Goal: Transaction & Acquisition: Download file/media

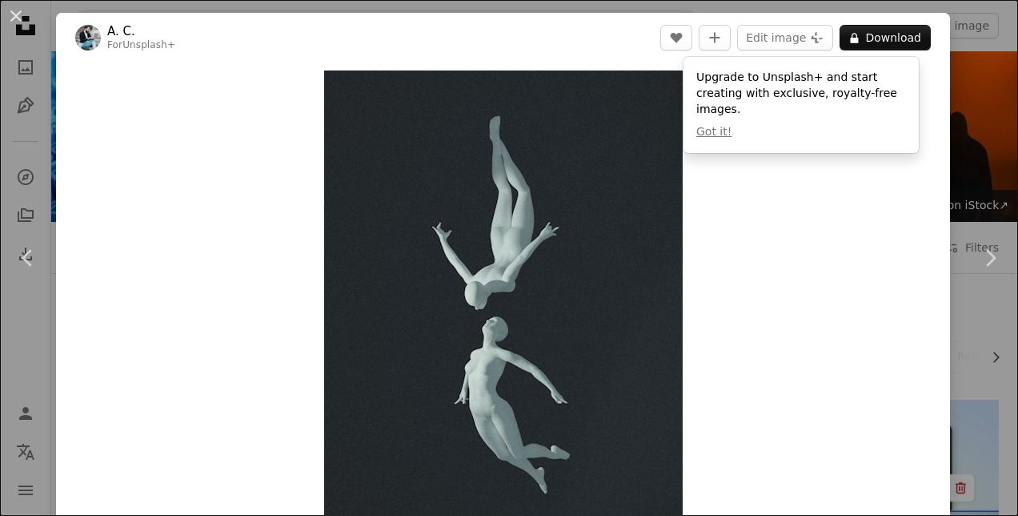
scroll to position [801, 0]
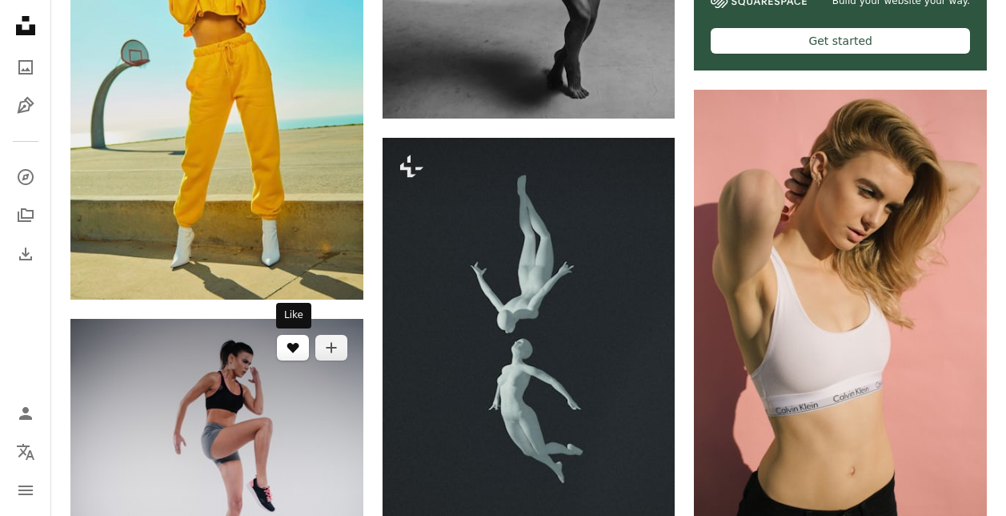
scroll to position [640, 0]
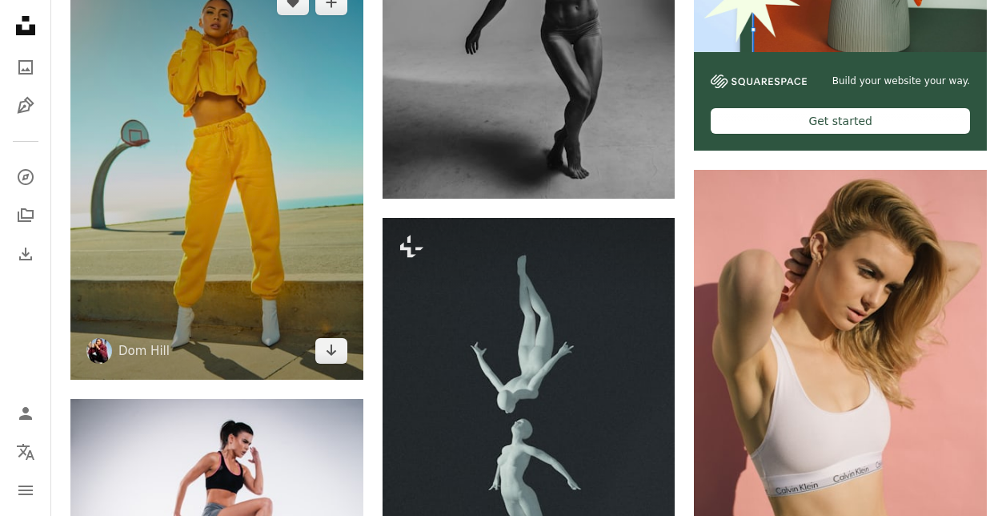
drag, startPoint x: 243, startPoint y: 188, endPoint x: 227, endPoint y: 187, distance: 16.0
click at [228, 187] on img at bounding box center [216, 176] width 293 height 405
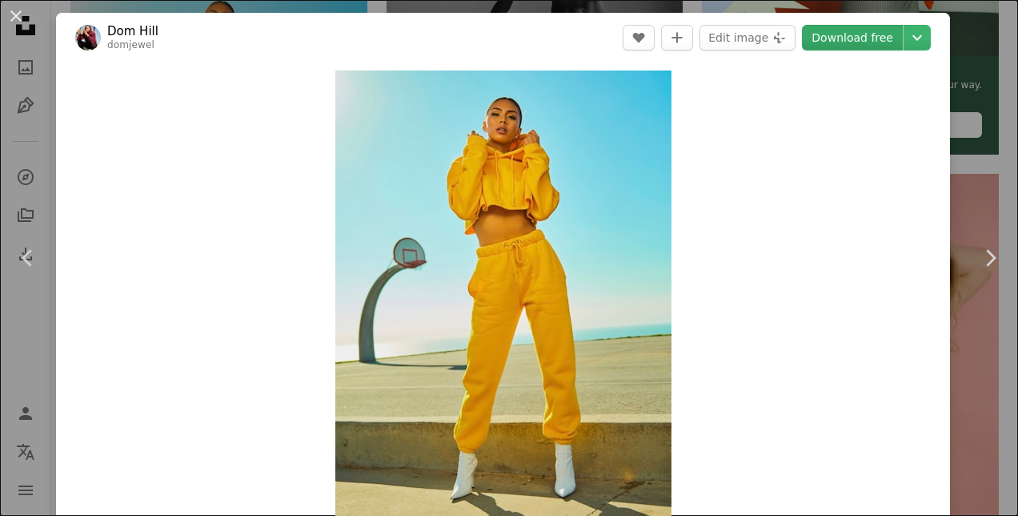
click at [845, 43] on link "Download free" at bounding box center [852, 38] width 101 height 26
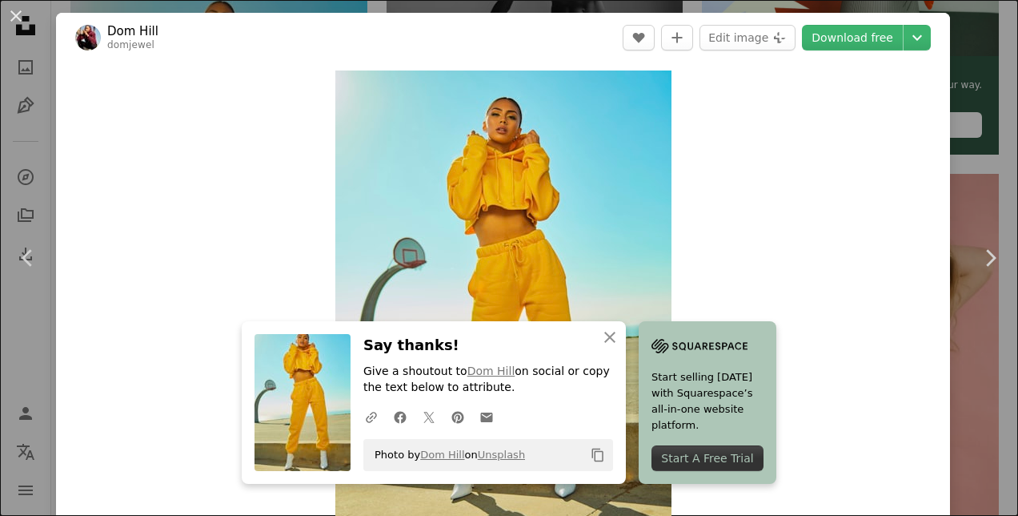
click at [834, 278] on div "Zoom in" at bounding box center [503, 302] width 894 height 481
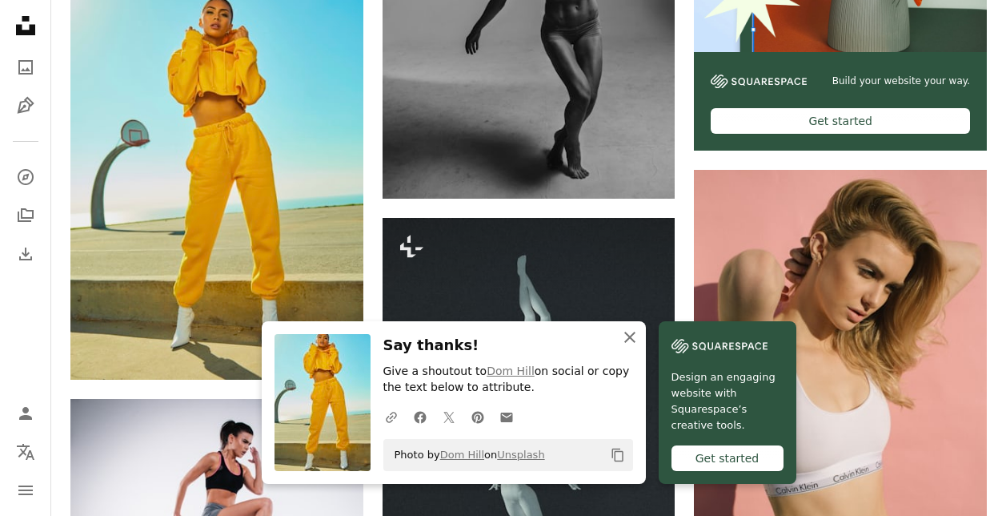
click at [630, 333] on icon "An X shape" at bounding box center [629, 336] width 19 height 19
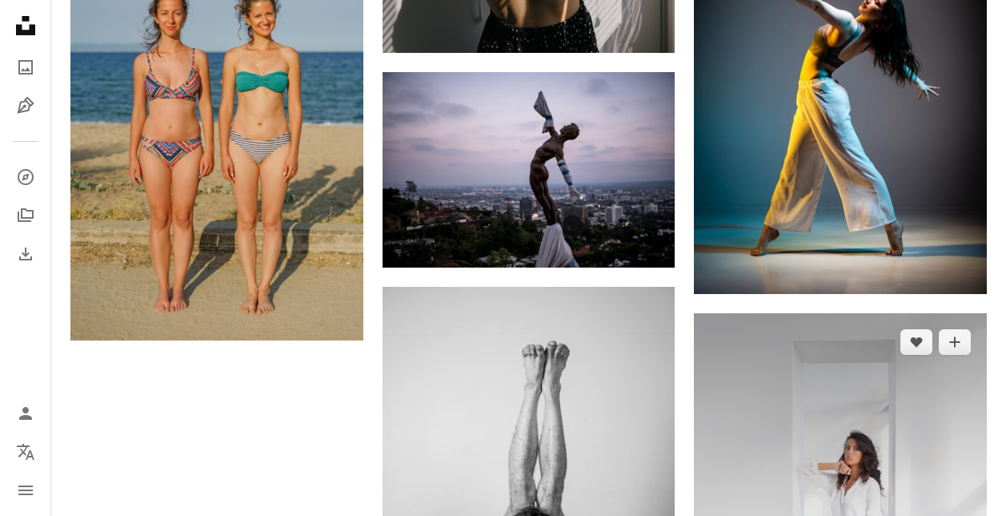
scroll to position [2482, 0]
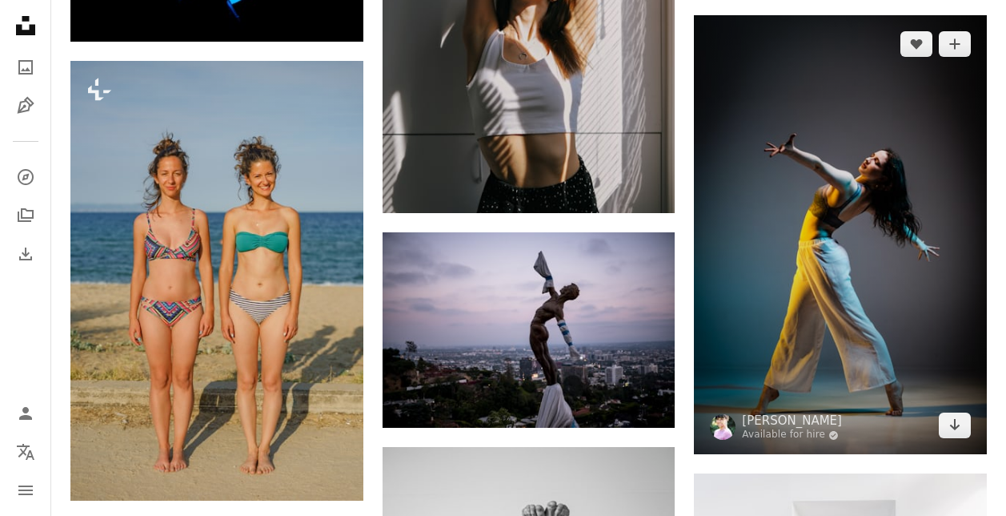
click at [852, 250] on img at bounding box center [840, 234] width 293 height 439
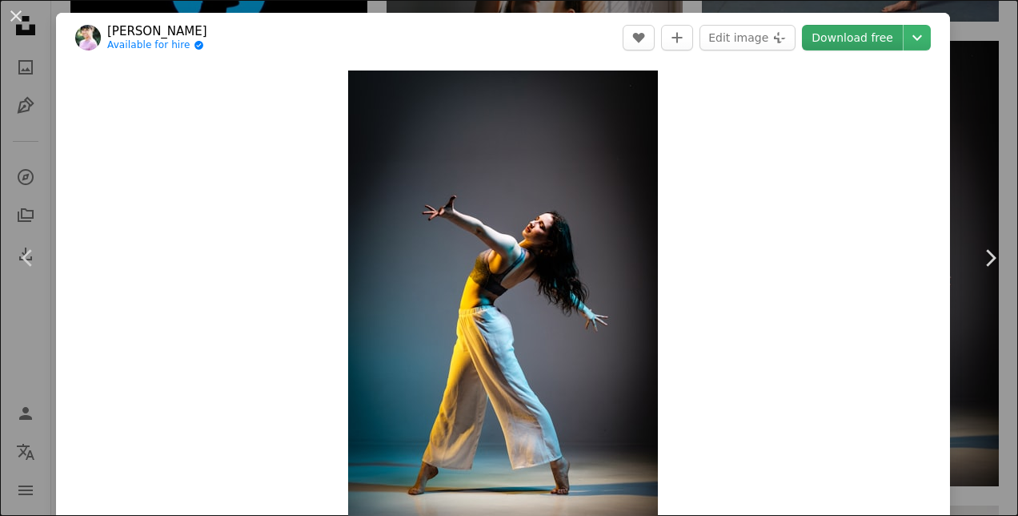
click at [833, 38] on link "Download free" at bounding box center [852, 38] width 101 height 26
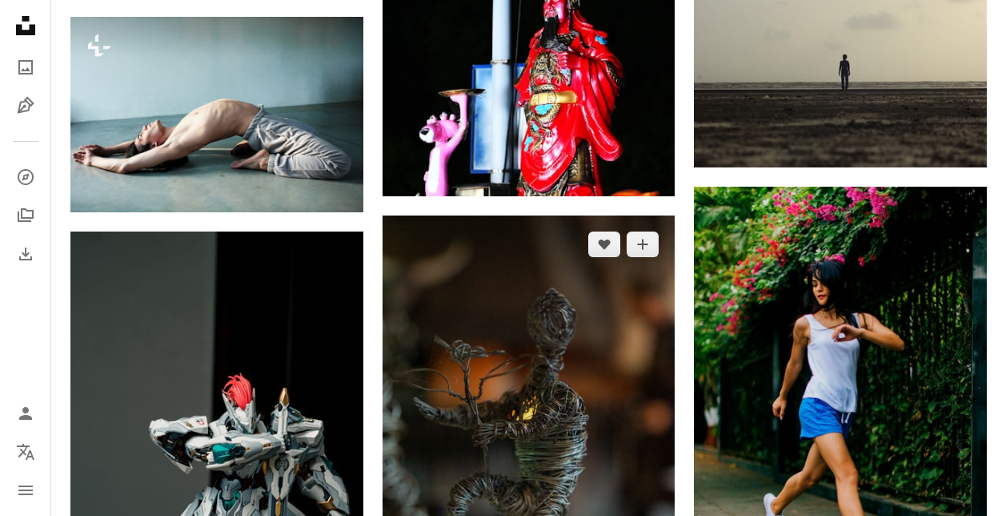
scroll to position [3523, 0]
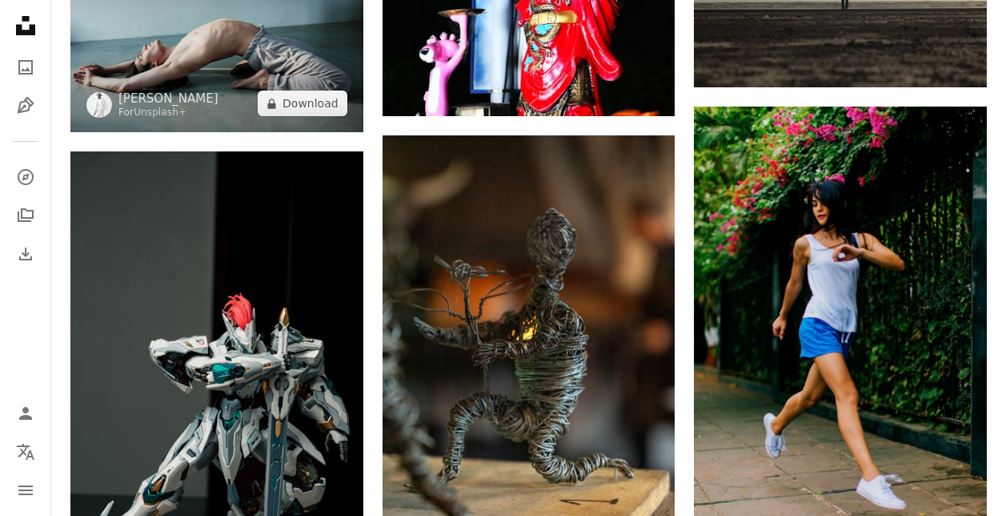
click at [259, 62] on img at bounding box center [216, 34] width 293 height 195
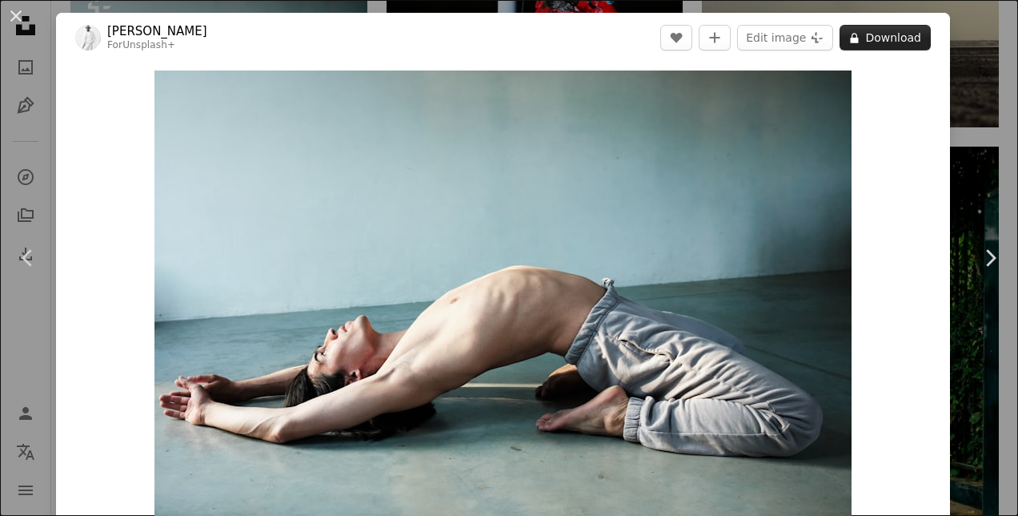
click at [902, 44] on button "A lock Download" at bounding box center [885, 38] width 91 height 26
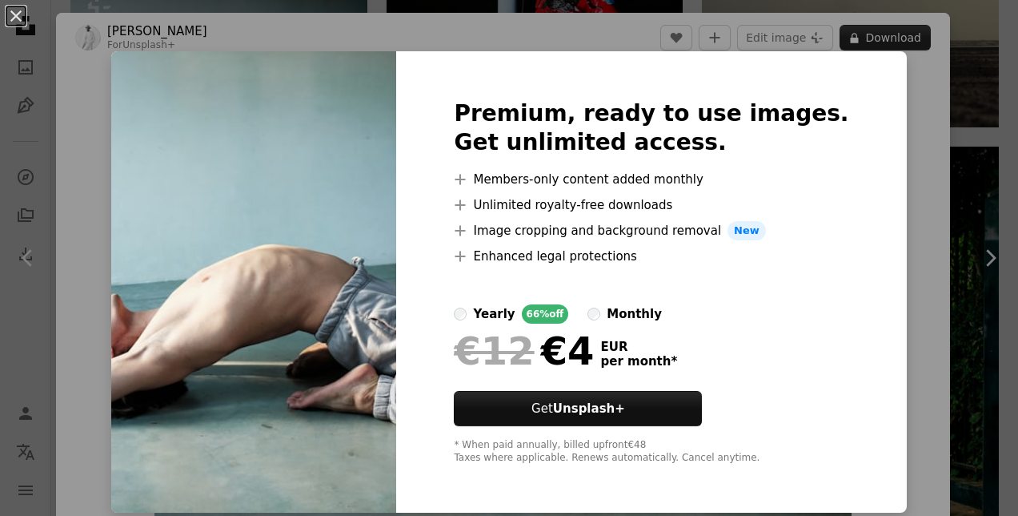
click at [871, 38] on div "An X shape Premium, ready to use images. Get unlimited access. A plus sign Memb…" at bounding box center [509, 258] width 1018 height 516
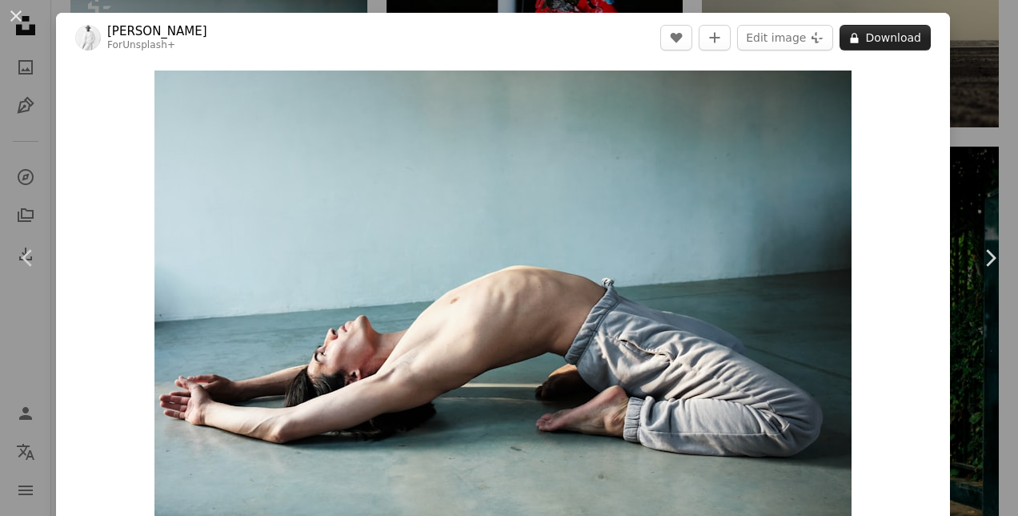
click at [858, 46] on button "A lock Download" at bounding box center [885, 38] width 91 height 26
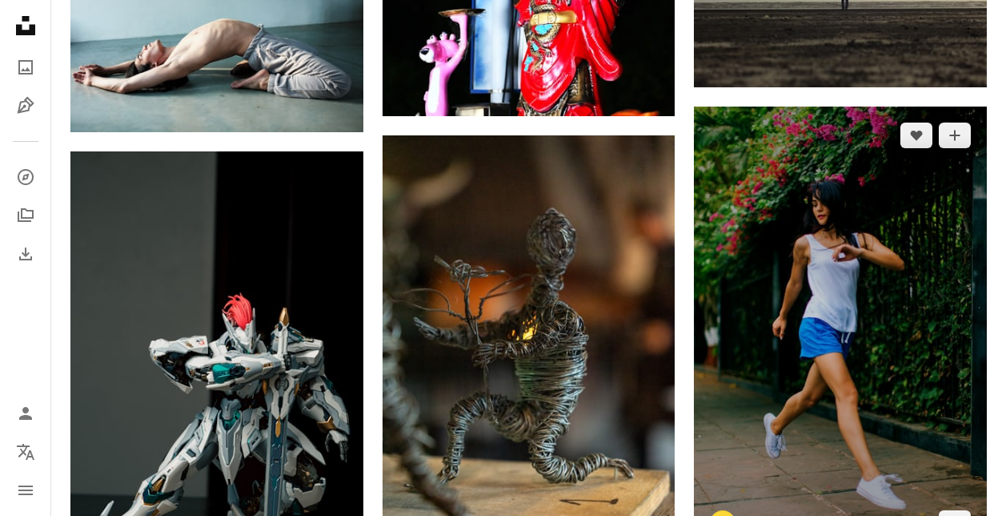
click at [853, 317] on img at bounding box center [840, 329] width 293 height 446
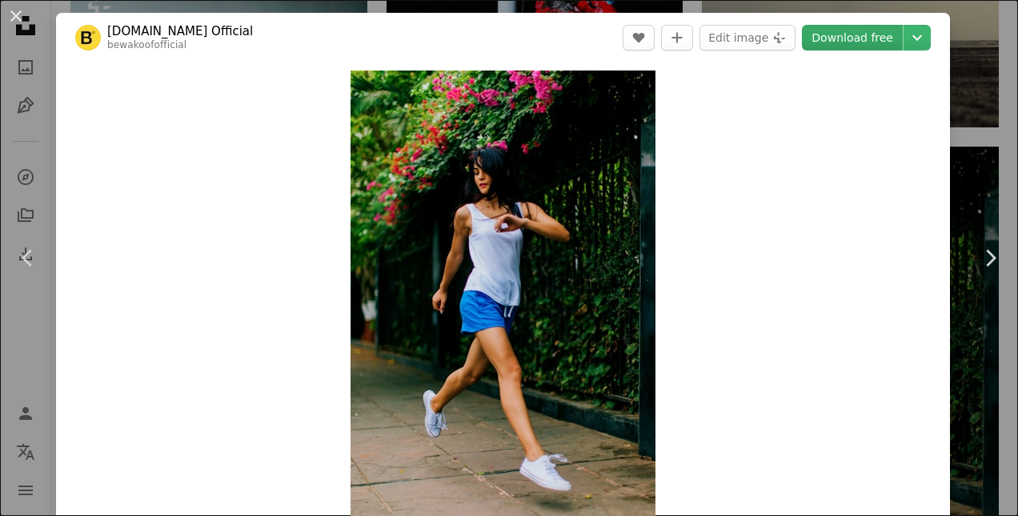
click at [861, 42] on link "Download free" at bounding box center [852, 38] width 101 height 26
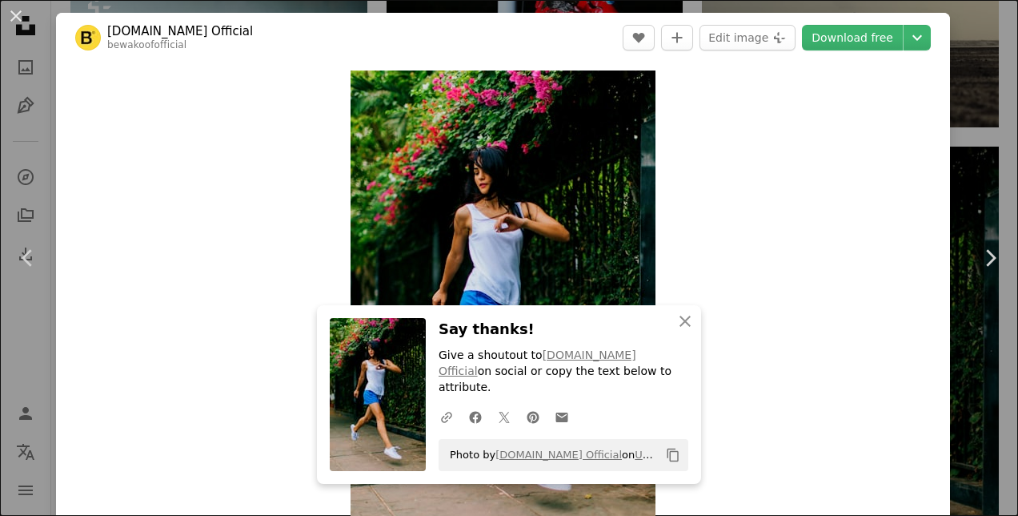
click at [574, 40] on header "[DOMAIN_NAME] Official bewakoofofficial A heart A plus sign Edit image Plus sig…" at bounding box center [503, 38] width 894 height 50
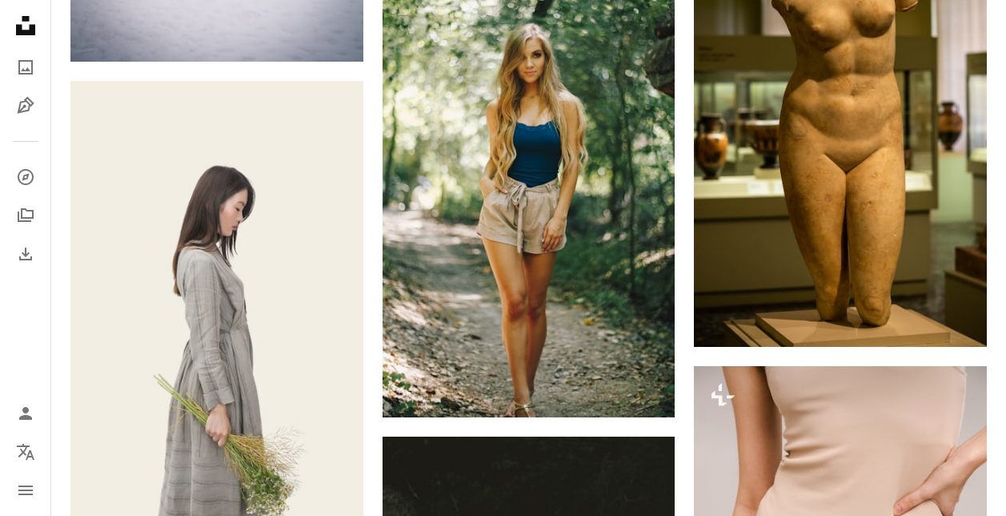
scroll to position [801, 0]
